Goal: Task Accomplishment & Management: Manage account settings

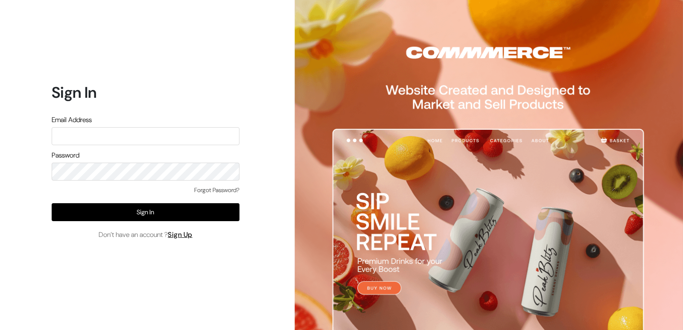
click at [130, 137] on input "text" at bounding box center [146, 136] width 188 height 18
click at [102, 139] on input "text" at bounding box center [146, 136] width 188 height 18
type input "pnrgopal@gmail.com"
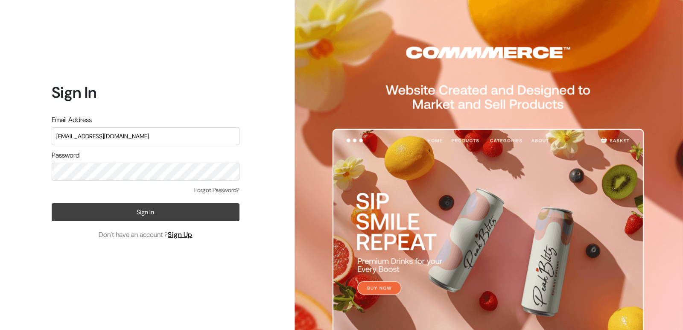
click at [122, 208] on button "Sign In" at bounding box center [146, 212] width 188 height 18
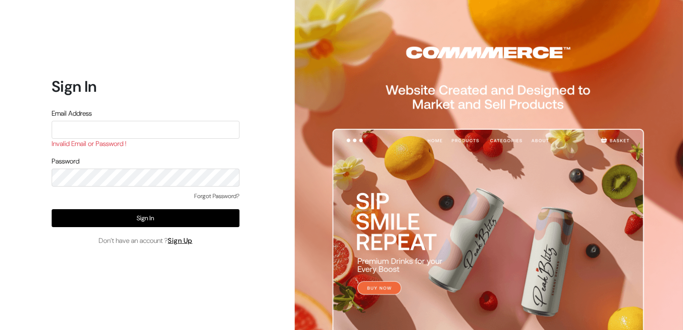
click at [139, 127] on input "text" at bounding box center [146, 130] width 188 height 18
type input "P"
type input "pnrgopal@gmail.com"
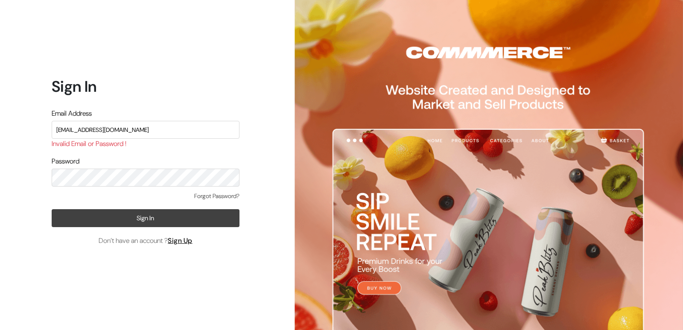
click at [102, 220] on button "Sign In" at bounding box center [146, 218] width 188 height 18
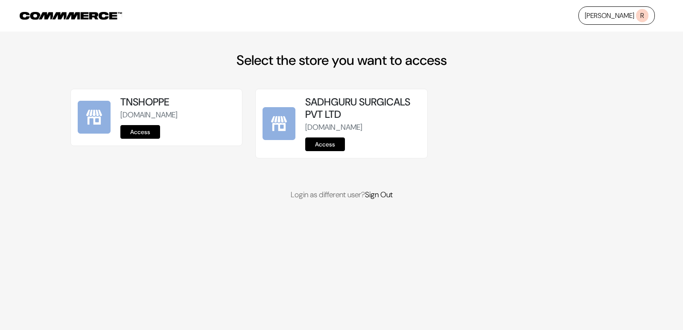
click at [143, 132] on link "Access" at bounding box center [140, 132] width 40 height 14
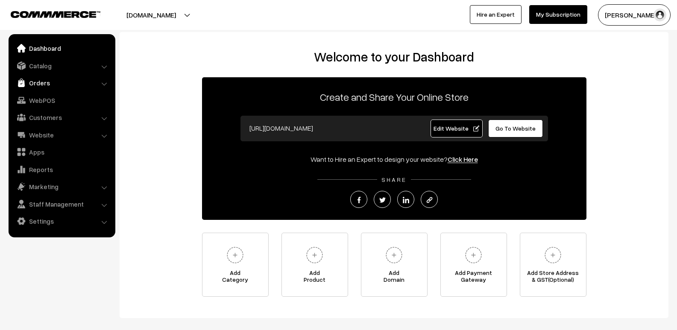
click at [33, 80] on link "Orders" at bounding box center [62, 82] width 102 height 15
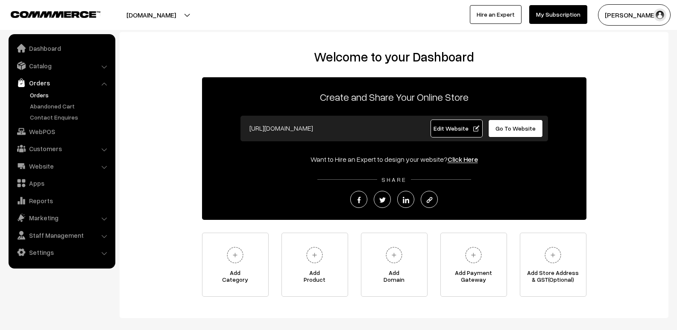
click at [39, 93] on link "Orders" at bounding box center [70, 95] width 85 height 9
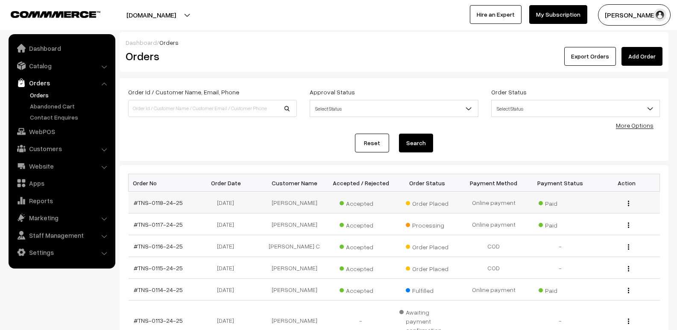
click at [628, 204] on img "button" at bounding box center [628, 204] width 1 height 6
click at [599, 211] on link "View" at bounding box center [590, 215] width 73 height 19
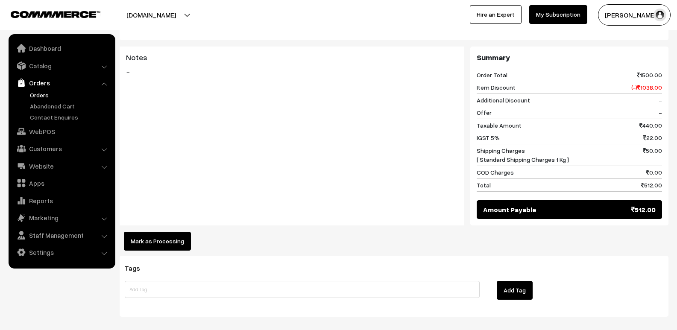
scroll to position [337, 0]
